Goal: Information Seeking & Learning: Learn about a topic

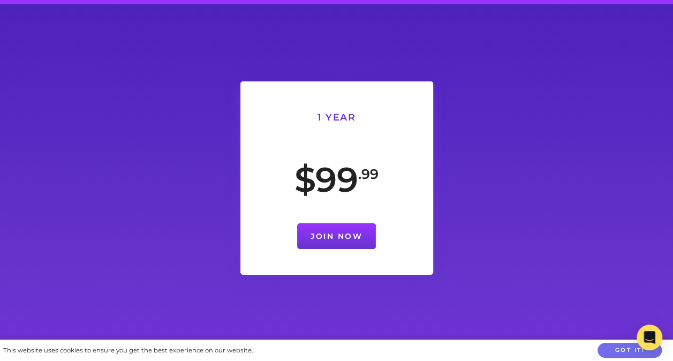
scroll to position [3796, 0]
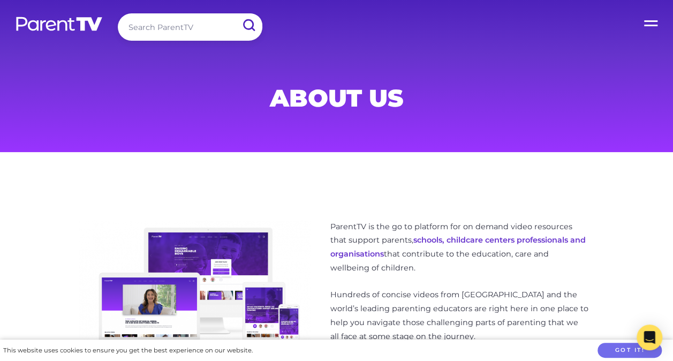
click at [34, 26] on img at bounding box center [59, 24] width 88 height 16
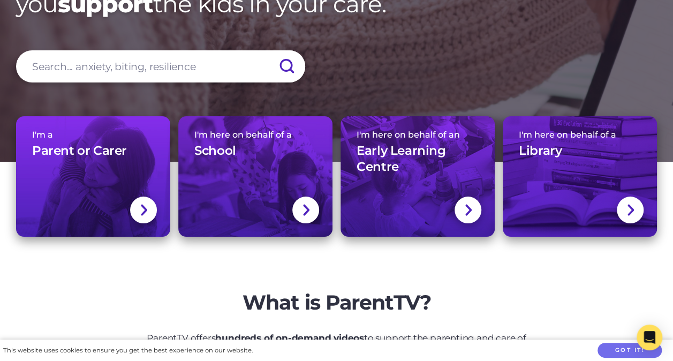
scroll to position [110, 0]
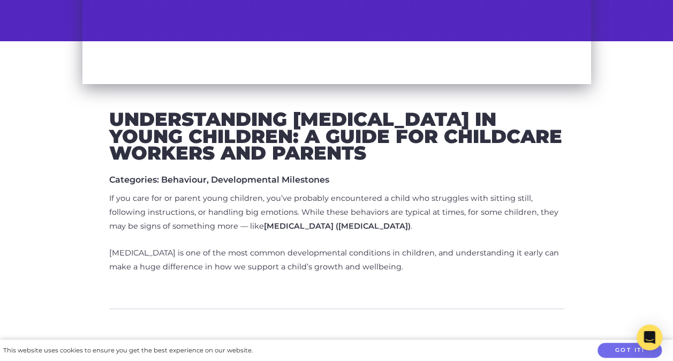
scroll to position [329, 0]
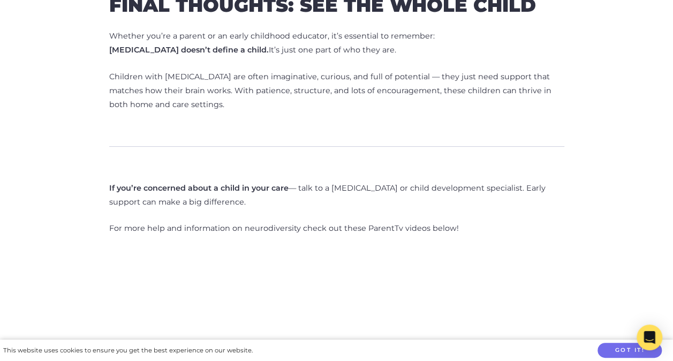
click at [74, 329] on div "Understanding [MEDICAL_DATA] in Young Children: A Guide for Childcare Workers a…" at bounding box center [337, 124] width 611 height 3277
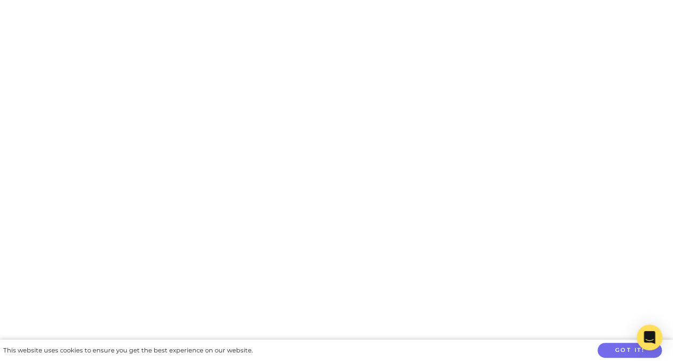
scroll to position [3109, 0]
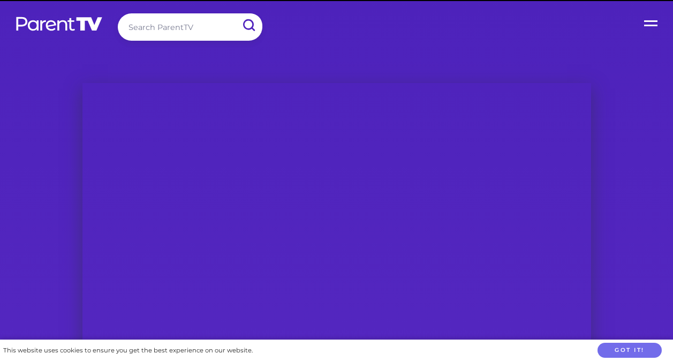
scroll to position [3109, 0]
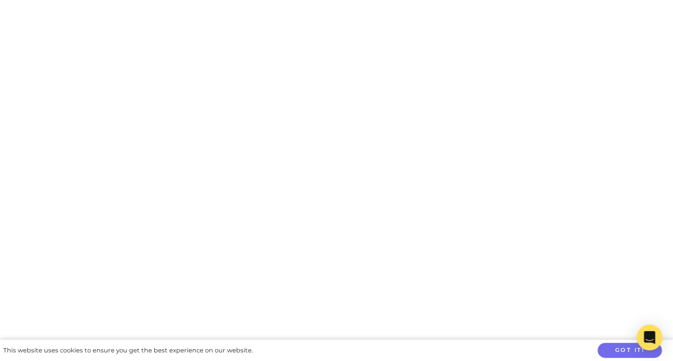
click at [625, 350] on button "Got it!" at bounding box center [630, 351] width 64 height 16
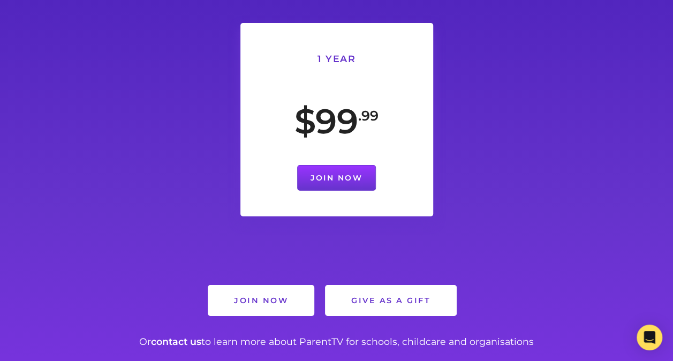
scroll to position [3792, 0]
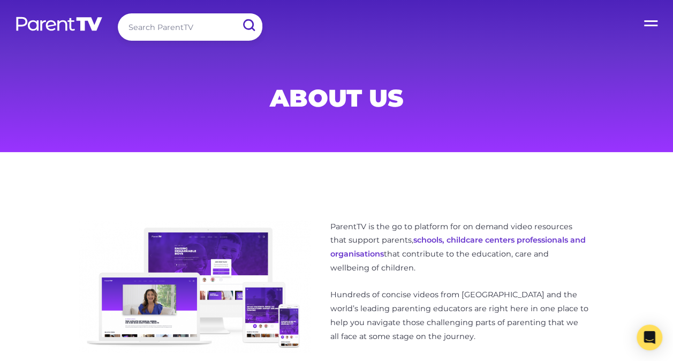
click at [179, 34] on input "search" at bounding box center [190, 26] width 145 height 27
type input "ADHD"
click at [235, 13] on input "submit" at bounding box center [249, 25] width 28 height 24
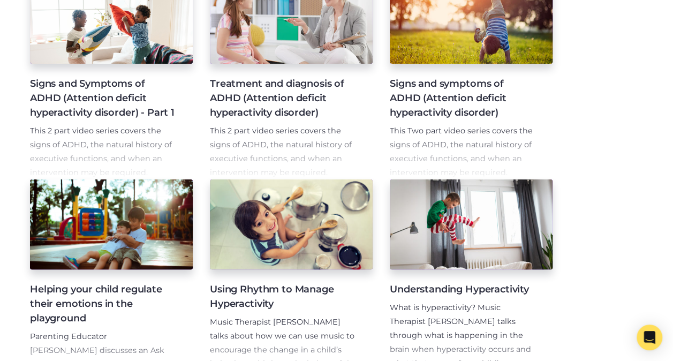
scroll to position [267, 0]
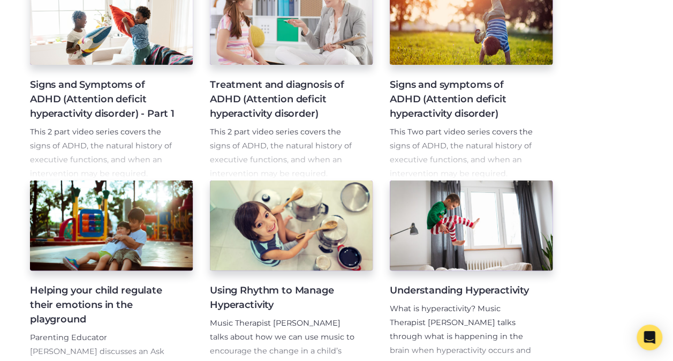
click at [116, 102] on h4 "Signs and Symptoms of ADHD (Attention deficit hyperactivity disorder) - Part 1" at bounding box center [103, 99] width 146 height 43
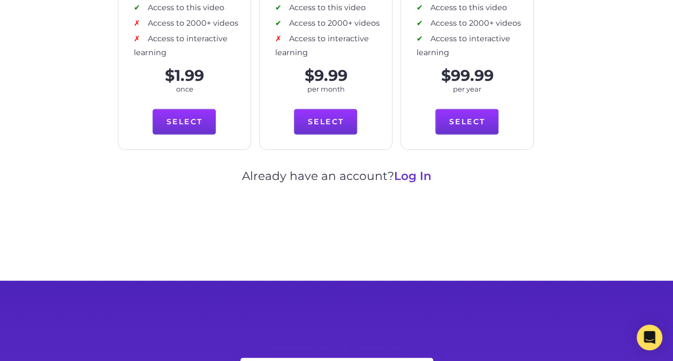
scroll to position [650, 0]
click at [411, 176] on link "Log In" at bounding box center [412, 176] width 37 height 14
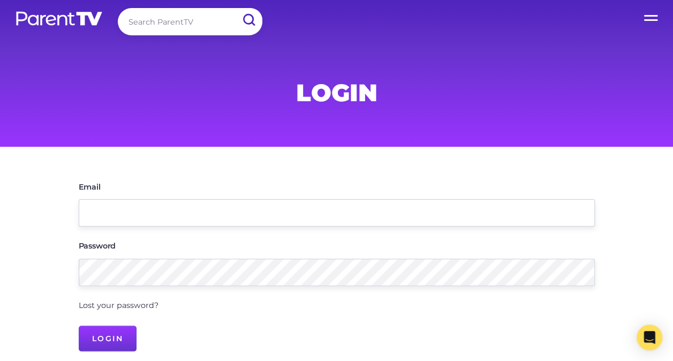
scroll to position [3, 0]
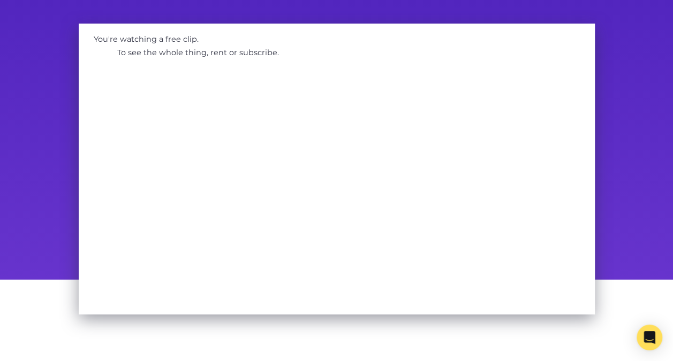
scroll to position [69, 0]
